Goal: Use online tool/utility: Use online tool/utility

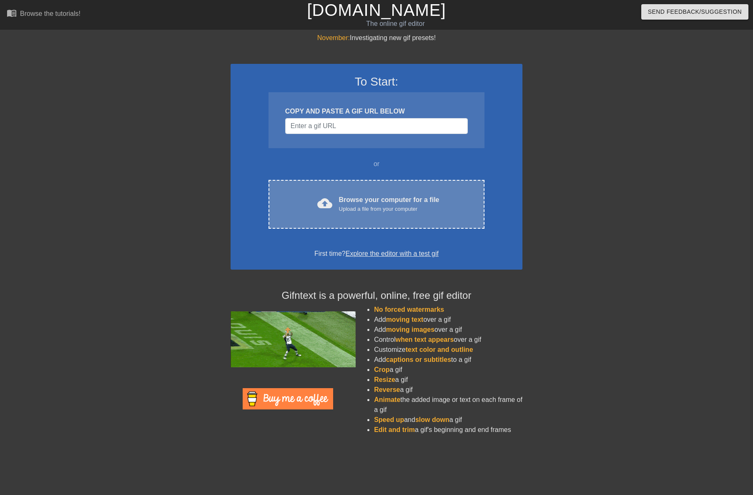
click at [412, 208] on div "Upload a file from your computer" at bounding box center [389, 209] width 101 height 8
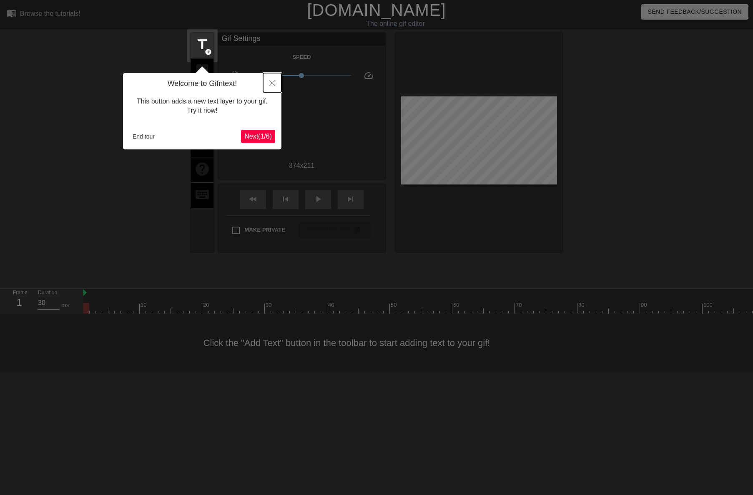
click at [274, 81] on icon "Close" at bounding box center [272, 83] width 6 height 6
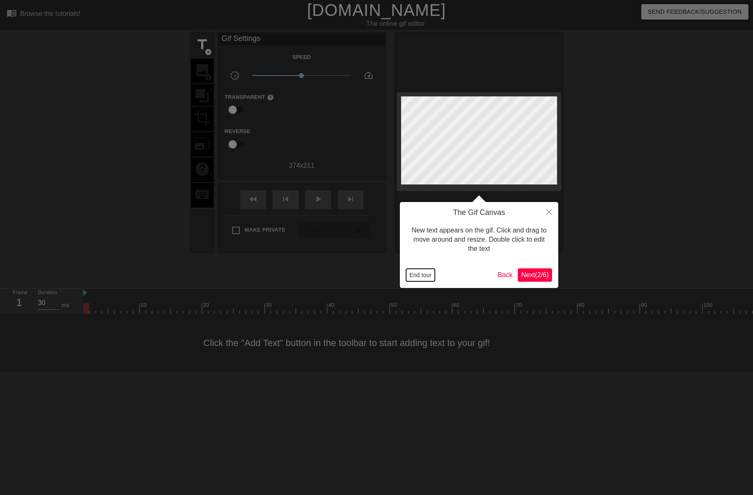
click at [414, 271] on button "End tour" at bounding box center [420, 275] width 29 height 13
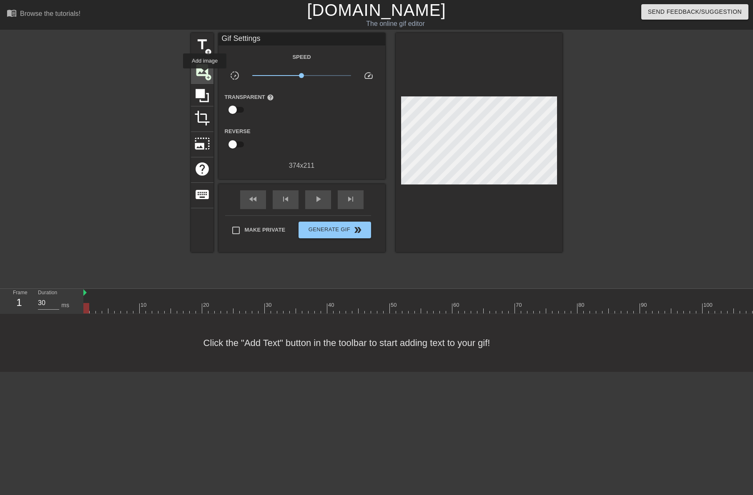
click at [205, 74] on span "add_circle" at bounding box center [208, 77] width 7 height 7
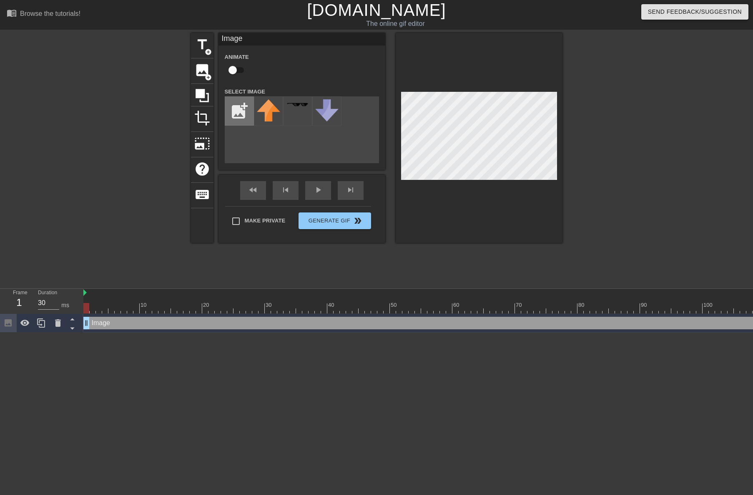
click at [244, 116] on input "file" at bounding box center [239, 111] width 28 height 28
click at [236, 116] on input "file" at bounding box center [239, 111] width 28 height 28
type input "C:\fakepath\white-radial-gradient.jpg"
click at [261, 112] on div at bounding box center [268, 110] width 29 height 29
click at [485, 43] on div at bounding box center [479, 138] width 167 height 210
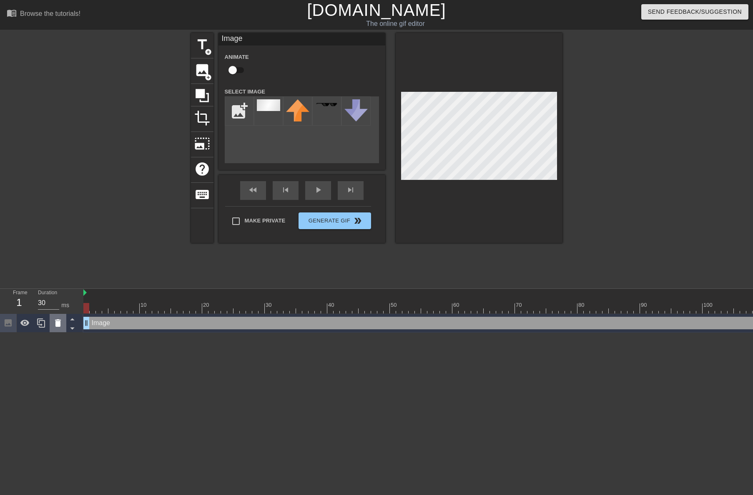
click at [62, 324] on icon at bounding box center [58, 323] width 10 height 10
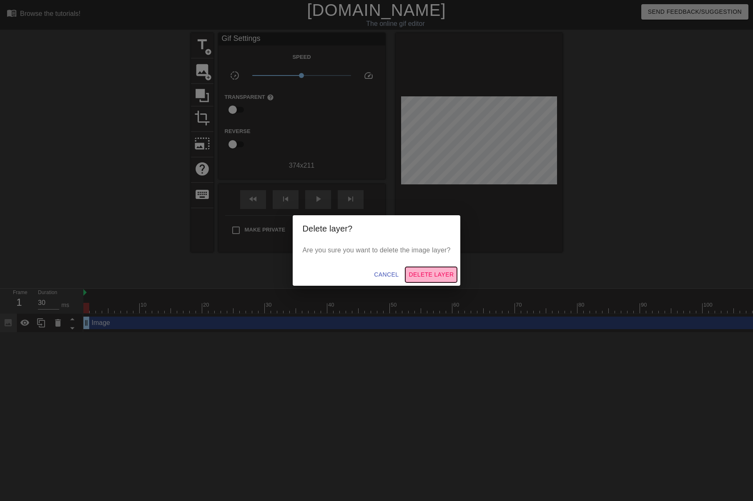
click at [429, 271] on span "Delete Layer" at bounding box center [431, 274] width 45 height 10
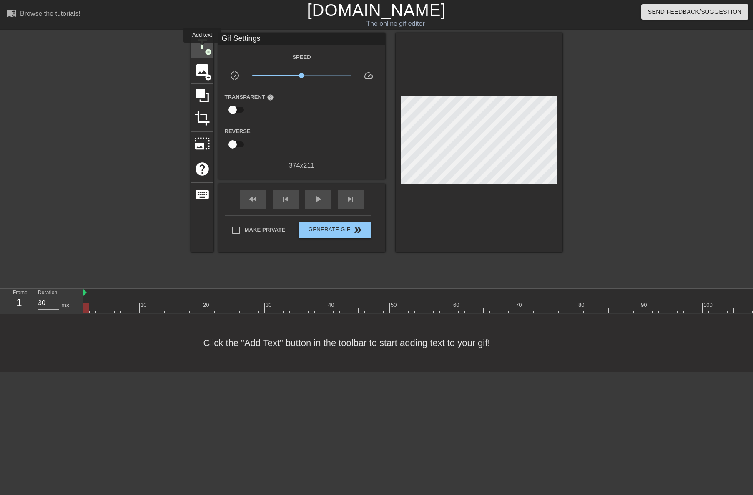
click at [202, 48] on span "title" at bounding box center [202, 45] width 16 height 16
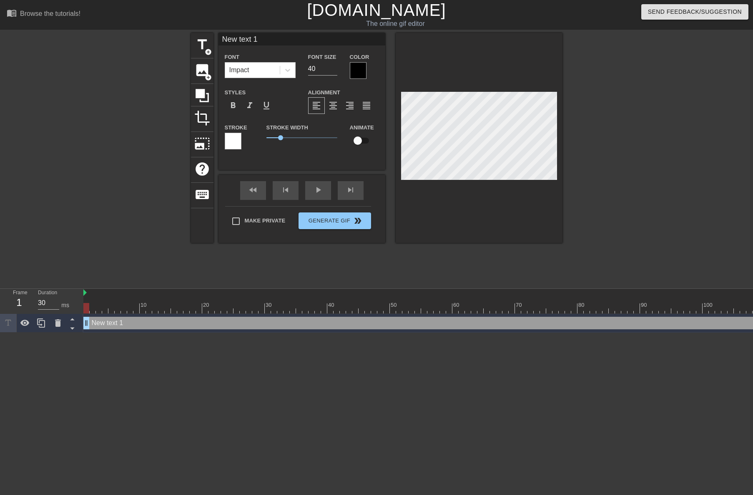
scroll to position [1, 1]
click at [287, 77] on div at bounding box center [287, 70] width 15 height 15
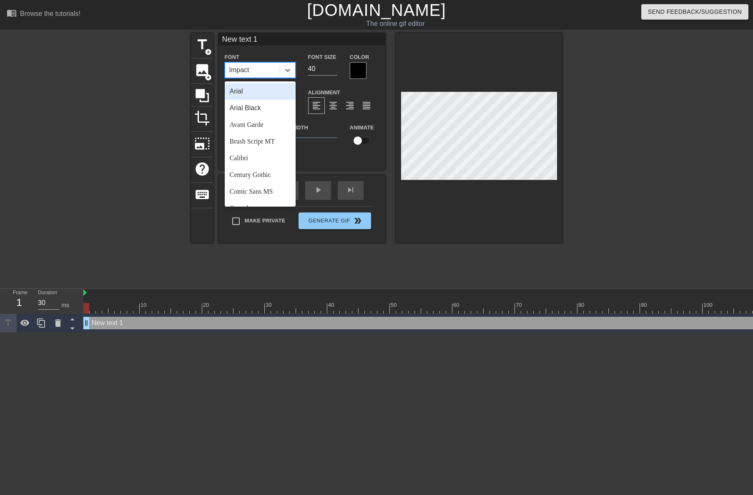
click at [263, 96] on div "Arial" at bounding box center [260, 91] width 71 height 17
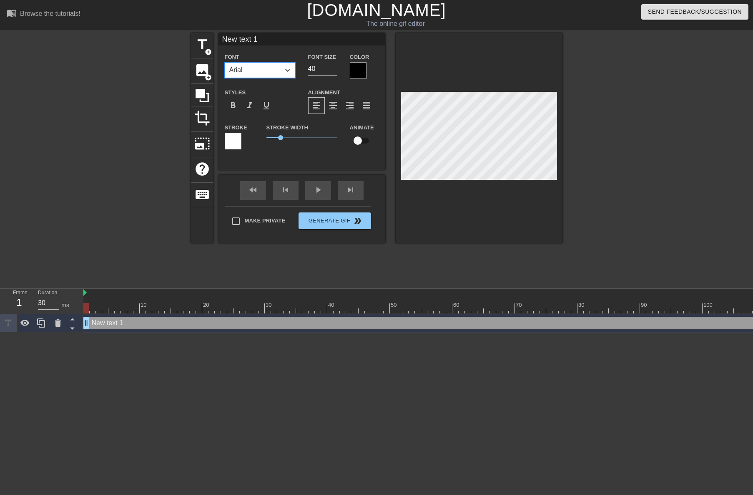
click at [355, 75] on div at bounding box center [358, 70] width 17 height 17
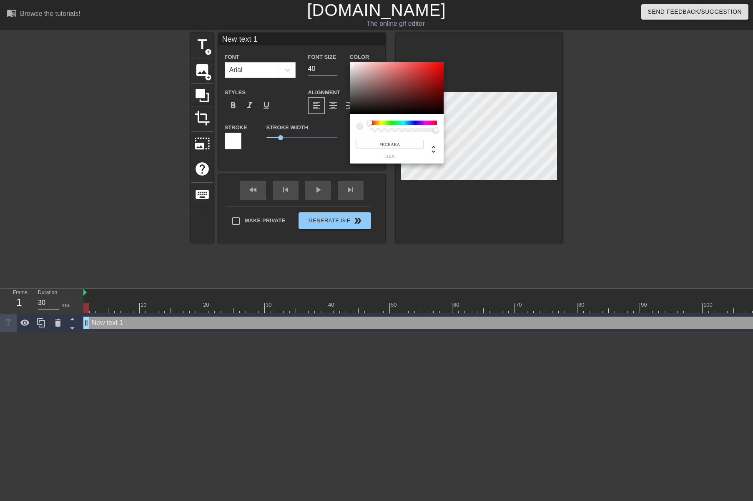
type input "#EAE7E7"
drag, startPoint x: 356, startPoint y: 76, endPoint x: 351, endPoint y: 66, distance: 11.0
click at [351, 66] on div at bounding box center [397, 88] width 94 height 52
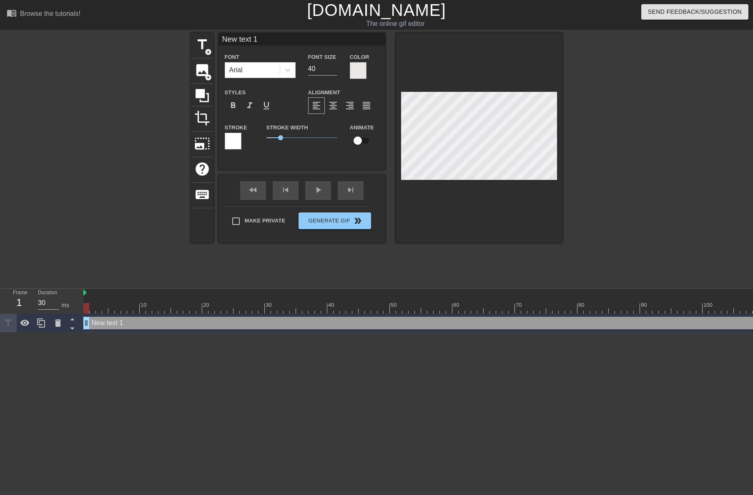
type textarea "K"
type input "K"
type textarea "Kn"
type input "Kn"
type textarea "Kno"
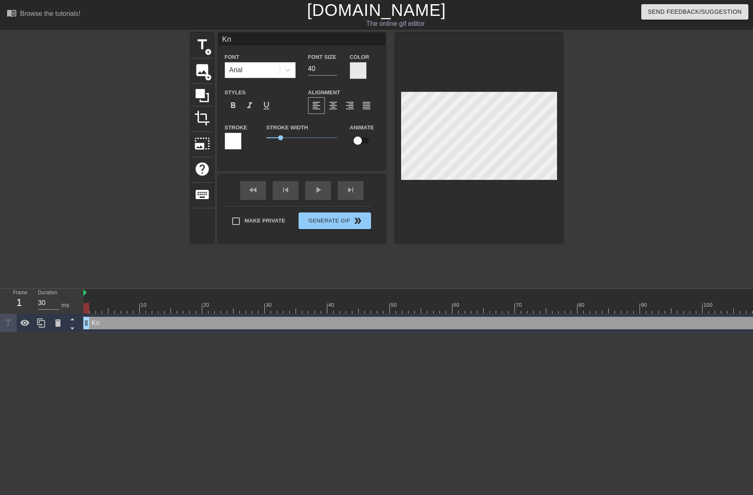
type input "Kno"
type textarea "Know"
type input "Know"
type textarea "Knowi"
type input "Knowi"
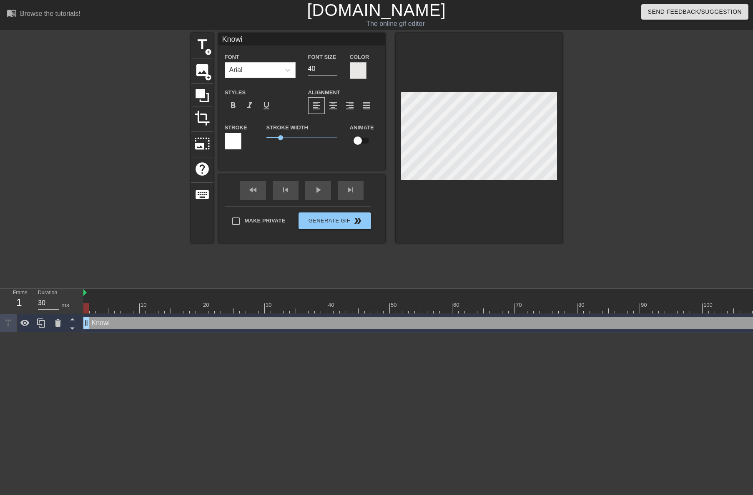
type textarea "Knowin"
type input "Knowin"
type textarea "Knowing"
type input "Knowing"
type textarea "Knowing"
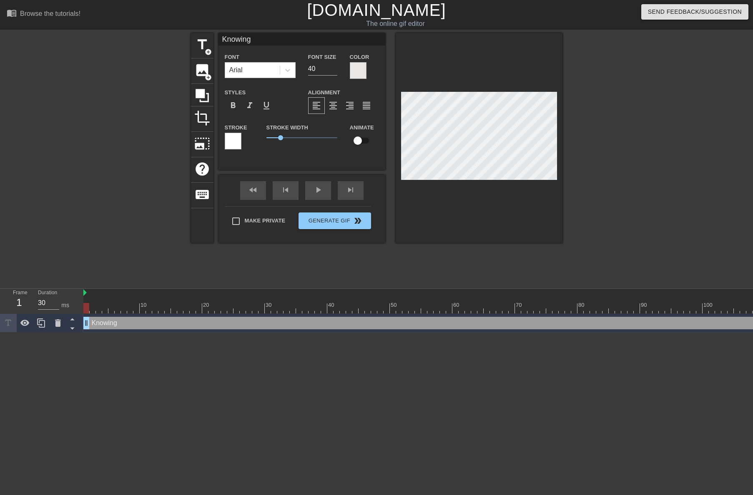
type input "Knowing"
type textarea "Knowing A"
type input "Knowing A"
type textarea "Knowing Au"
type input "Knowing Au"
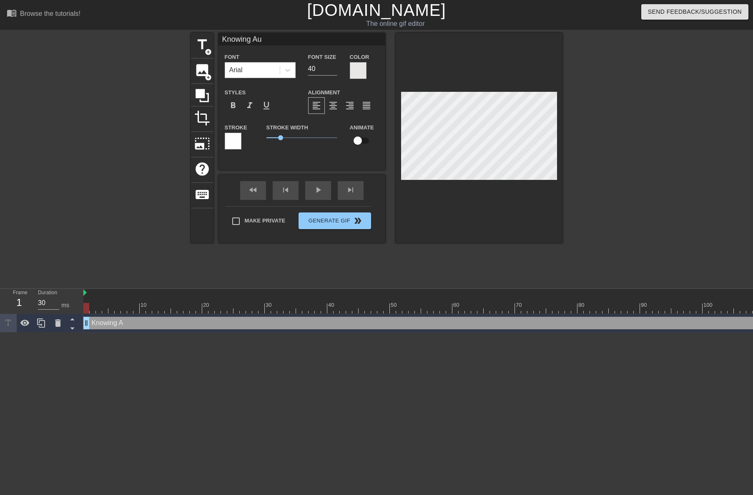
type textarea "Knowing Aus"
type input "Knowing Aus"
type textarea "Knowing Aust"
type input "Knowing Aust"
type textarea "Knowing Austi"
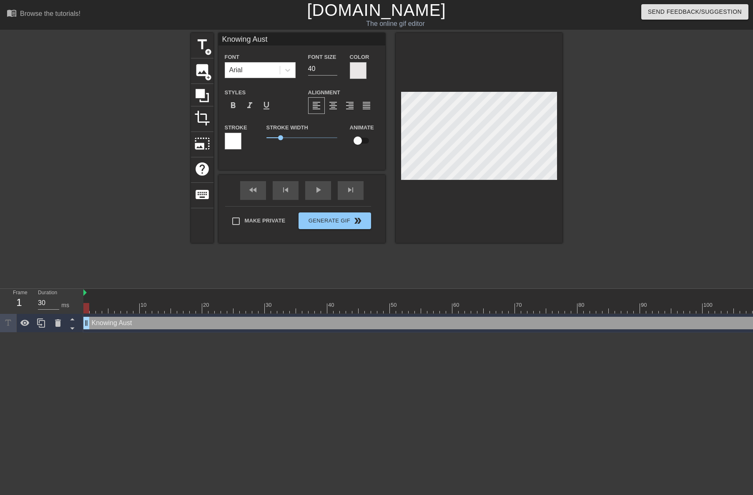
type input "Knowing Austi"
type textarea "Knowing Austin"
type input "Knowing Austin"
type textarea "Knowing Austins"
type input "Knowing Austins"
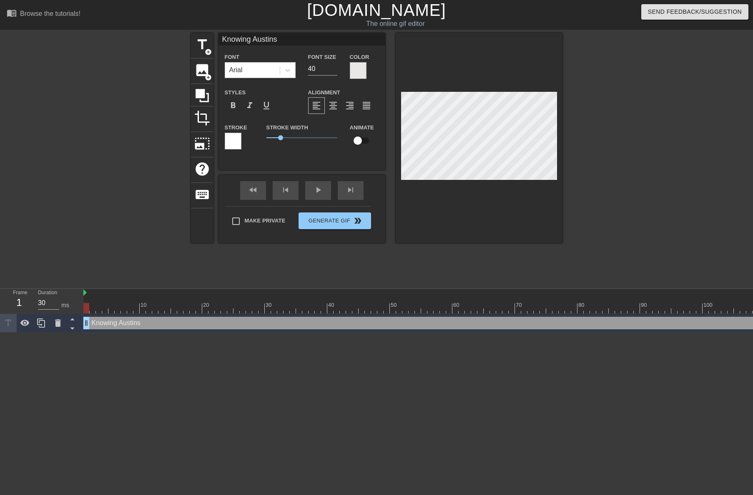
type textarea "Knowing Austins"
type input "Knowing Austins"
type textarea "Knowing Austins S"
type input "Knowing Austins S"
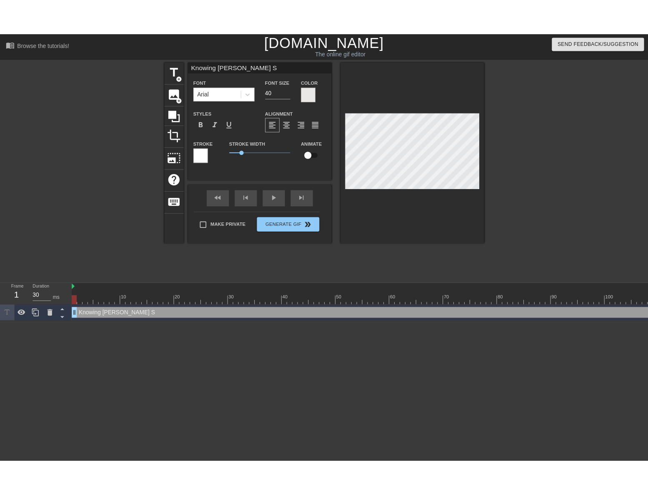
scroll to position [1, 4]
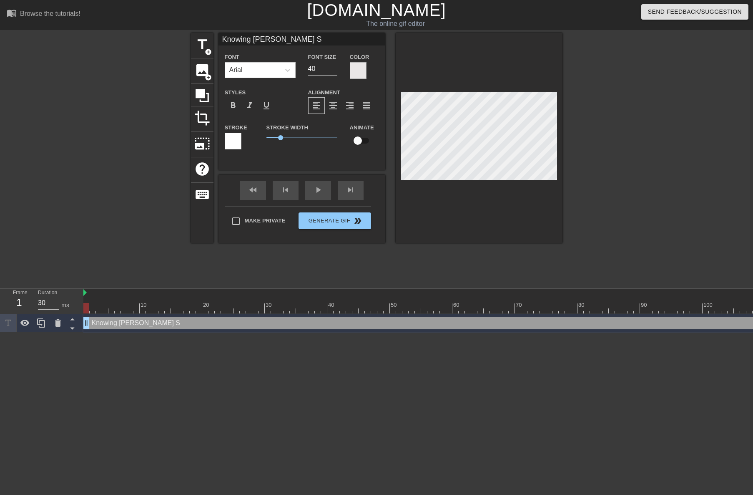
type textarea "Knowing Austins S"
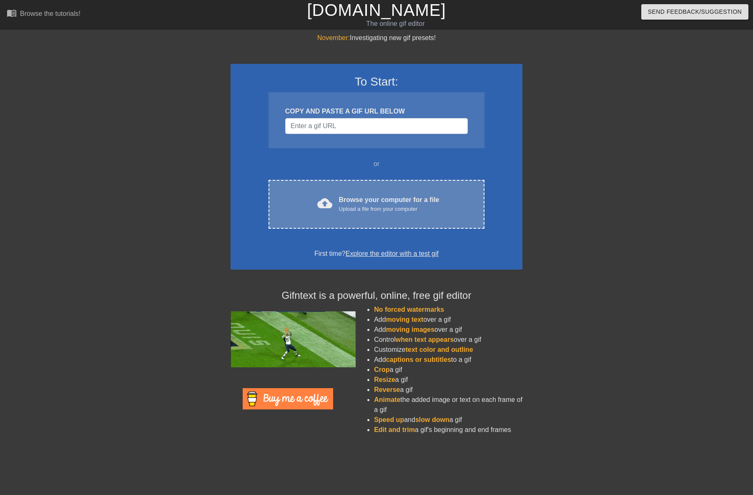
click at [462, 191] on div "cloud_upload Browse your computer for a file Upload a file from your computer C…" at bounding box center [377, 204] width 216 height 49
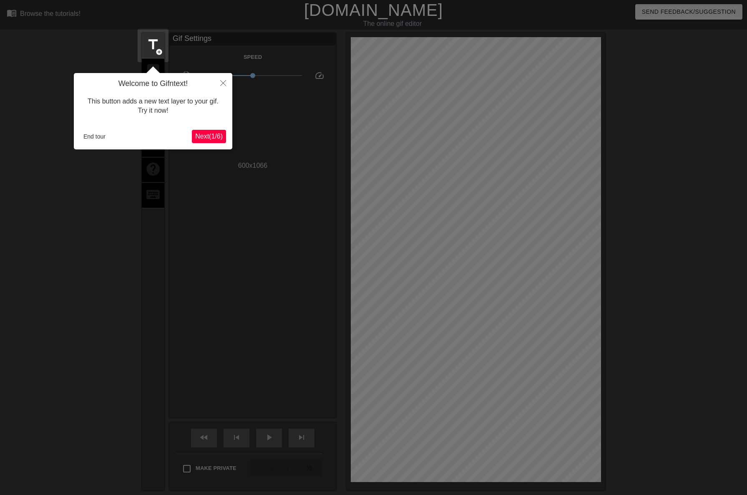
scroll to position [20, 0]
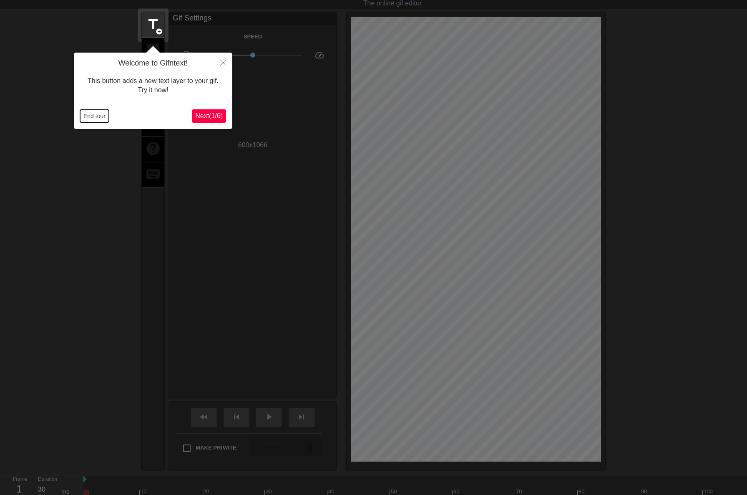
click at [91, 113] on button "End tour" at bounding box center [94, 116] width 29 height 13
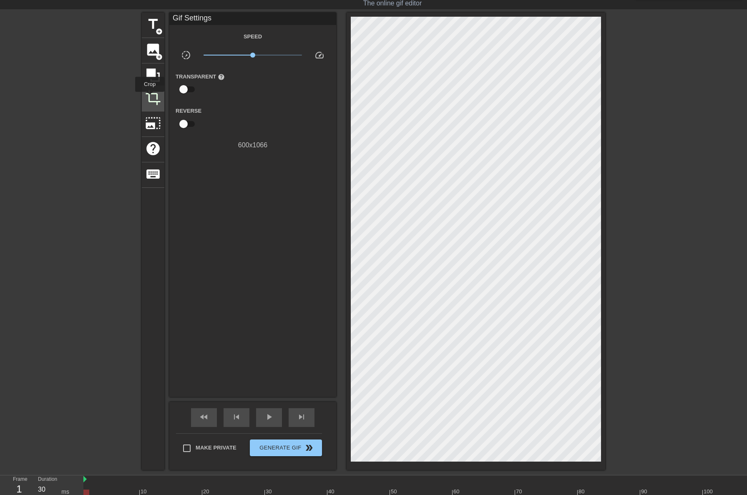
click at [150, 98] on span "crop" at bounding box center [153, 98] width 16 height 16
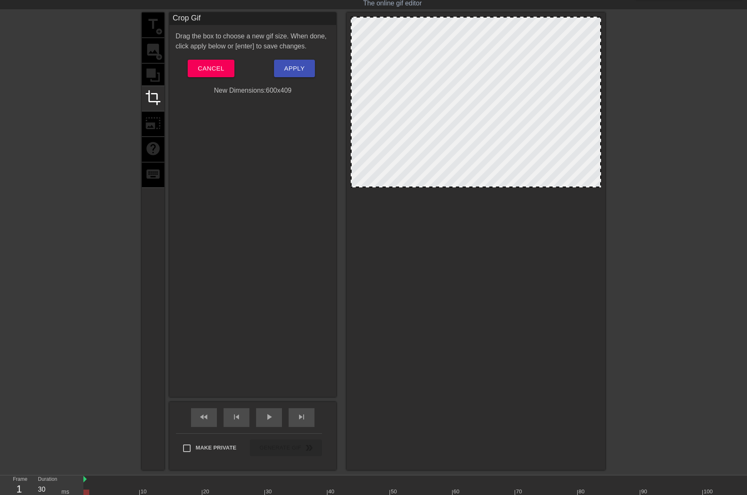
drag, startPoint x: 475, startPoint y: 459, endPoint x: 494, endPoint y: 185, distance: 274.7
click at [302, 73] on span "Apply" at bounding box center [294, 68] width 20 height 11
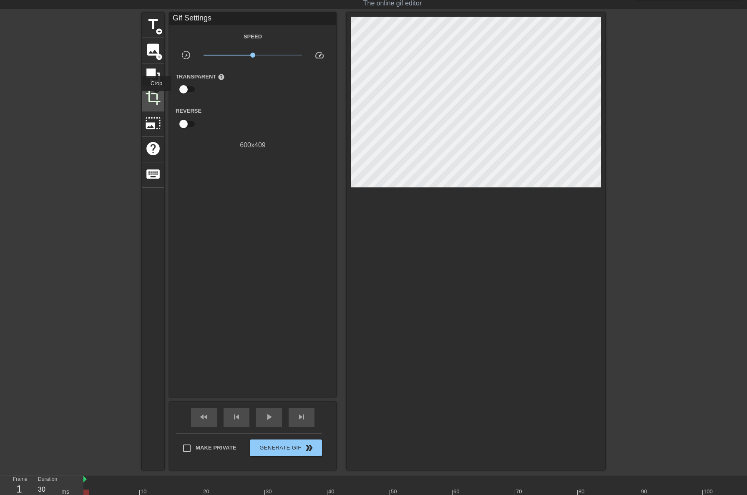
click at [157, 97] on span "crop" at bounding box center [153, 98] width 16 height 16
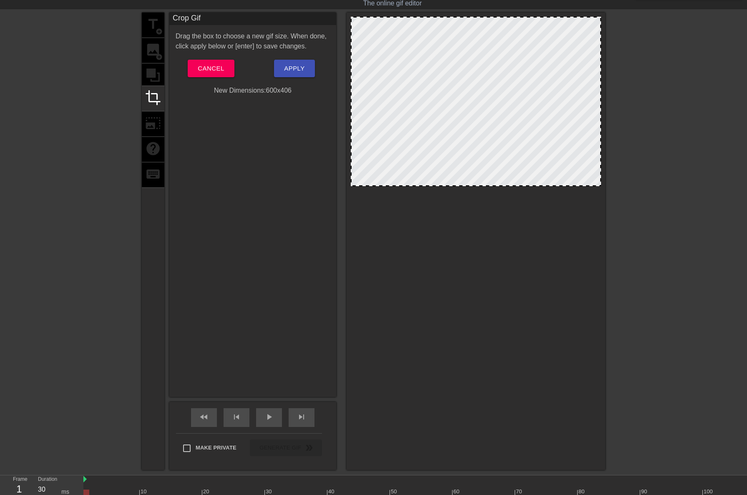
click at [473, 185] on div at bounding box center [476, 185] width 249 height 4
click at [283, 71] on button "Apply" at bounding box center [294, 69] width 40 height 18
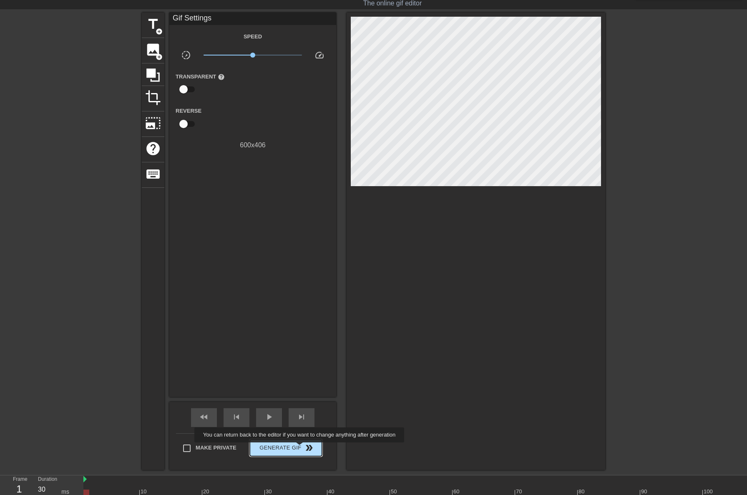
click at [305, 448] on span "double_arrow" at bounding box center [309, 447] width 10 height 10
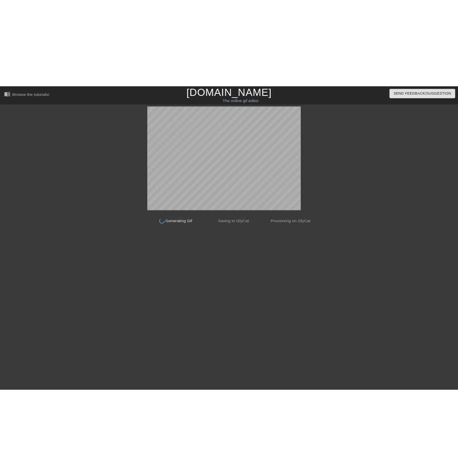
scroll to position [0, 0]
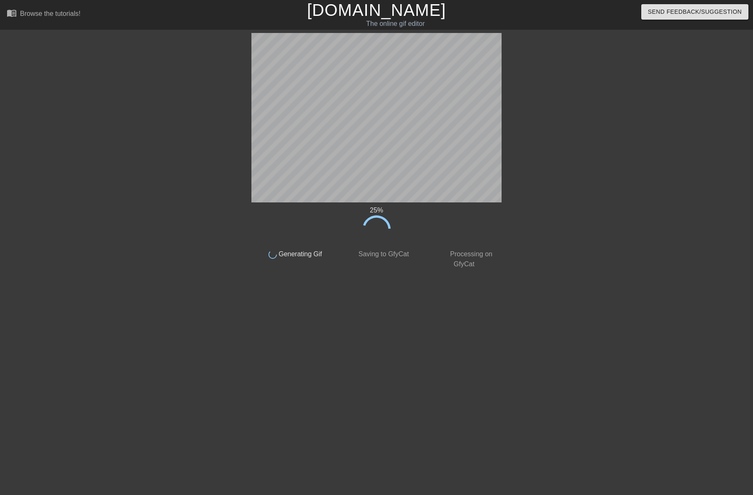
click at [365, 287] on html "menu_book Browse the tutorials! [DOMAIN_NAME] The online gif editor Send Feedba…" at bounding box center [376, 143] width 753 height 287
click at [364, 287] on html "menu_book Browse the tutorials! [DOMAIN_NAME] The online gif editor Send Feedba…" at bounding box center [376, 143] width 753 height 287
click at [362, 287] on html "menu_book Browse the tutorials! [DOMAIN_NAME] The online gif editor Send Feedba…" at bounding box center [376, 143] width 753 height 287
click at [359, 287] on html "menu_book Browse the tutorials! [DOMAIN_NAME] The online gif editor Send Feedba…" at bounding box center [376, 143] width 753 height 287
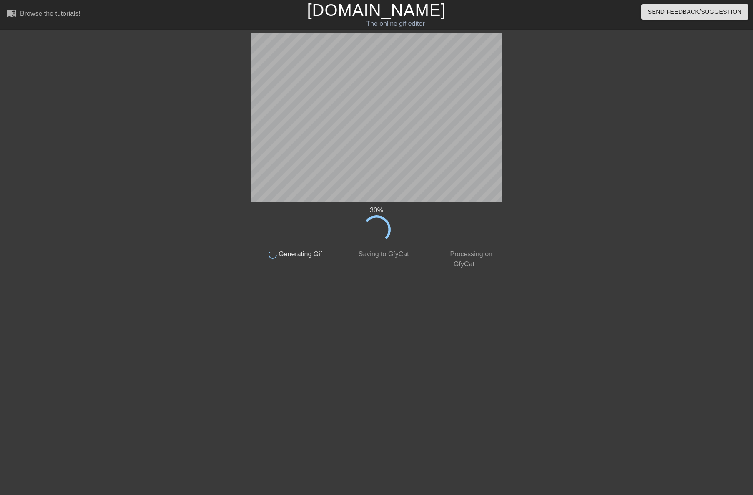
click at [221, 287] on html "menu_book Browse the tutorials! [DOMAIN_NAME] The online gif editor Send Feedba…" at bounding box center [376, 143] width 753 height 287
click at [218, 287] on html "menu_book Browse the tutorials! [DOMAIN_NAME] The online gif editor Send Feedba…" at bounding box center [376, 143] width 753 height 287
click at [214, 287] on html "menu_book Browse the tutorials! [DOMAIN_NAME] The online gif editor Send Feedba…" at bounding box center [376, 143] width 753 height 287
click at [212, 287] on html "menu_book Browse the tutorials! [DOMAIN_NAME] The online gif editor Send Feedba…" at bounding box center [376, 143] width 753 height 287
drag, startPoint x: 211, startPoint y: 373, endPoint x: 207, endPoint y: 376, distance: 4.5
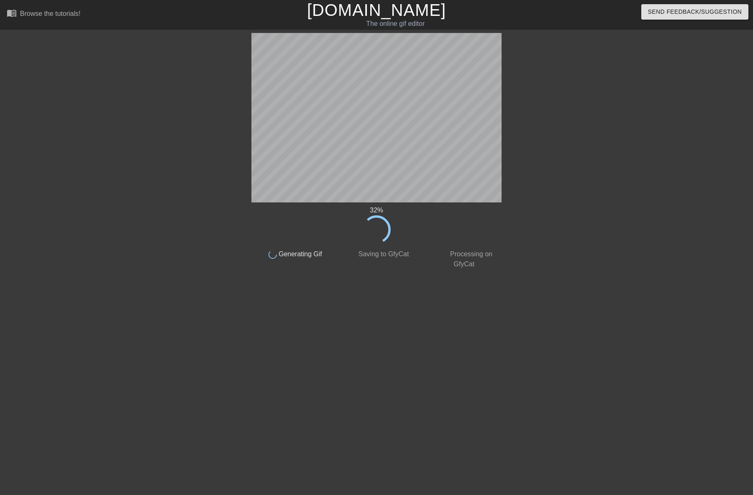
click at [208, 287] on html "menu_book Browse the tutorials! [DOMAIN_NAME] The online gif editor Send Feedba…" at bounding box center [376, 143] width 753 height 287
click at [199, 287] on html "menu_book Browse the tutorials! [DOMAIN_NAME] The online gif editor Send Feedba…" at bounding box center [376, 143] width 753 height 287
click at [193, 287] on html "menu_book Browse the tutorials! [DOMAIN_NAME] The online gif editor Send Feedba…" at bounding box center [376, 143] width 753 height 287
click at [192, 287] on html "menu_book Browse the tutorials! [DOMAIN_NAME] The online gif editor Send Feedba…" at bounding box center [376, 143] width 753 height 287
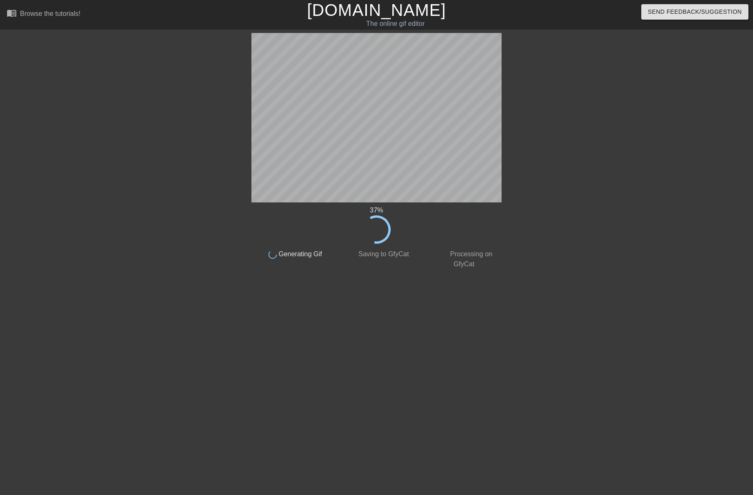
click at [192, 287] on html "menu_book Browse the tutorials! [DOMAIN_NAME] The online gif editor Send Feedba…" at bounding box center [376, 143] width 753 height 287
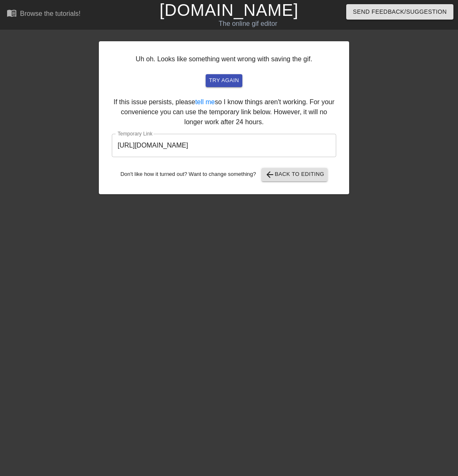
click at [220, 147] on input "[URL][DOMAIN_NAME]" at bounding box center [224, 145] width 224 height 23
